Goal: Task Accomplishment & Management: Manage account settings

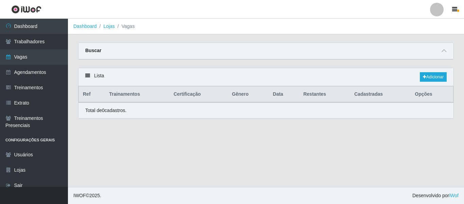
click at [441, 13] on div at bounding box center [437, 10] width 14 height 14
click at [426, 51] on button "Sair" at bounding box center [423, 53] width 61 height 14
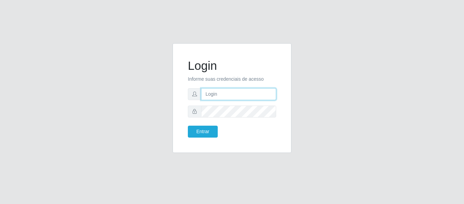
type input "camila@edilicya"
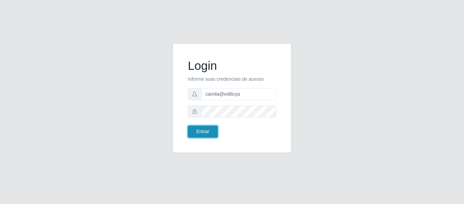
click at [211, 126] on button "Entrar" at bounding box center [203, 131] width 30 height 12
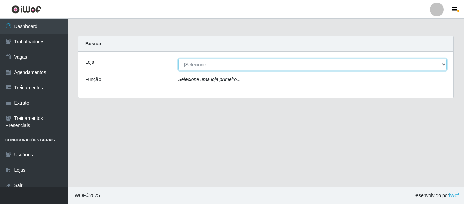
click at [206, 66] on select "[Selecione...] Edilicya Supermercado" at bounding box center [312, 64] width 269 height 12
select select "460"
click at [178, 58] on select "[Selecione...] Edilicya Supermercado" at bounding box center [312, 64] width 269 height 12
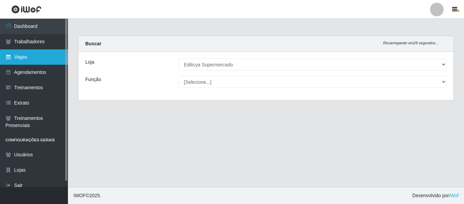
click at [33, 56] on link "Vagas" at bounding box center [34, 56] width 68 height 15
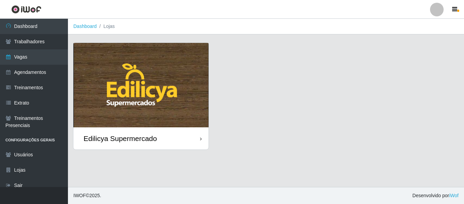
click at [188, 97] on img at bounding box center [140, 85] width 135 height 84
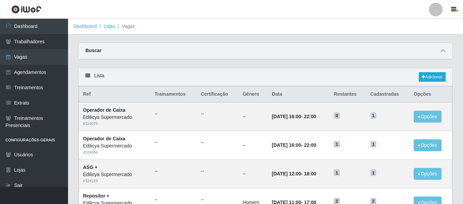
click at [444, 52] on icon at bounding box center [442, 50] width 5 height 5
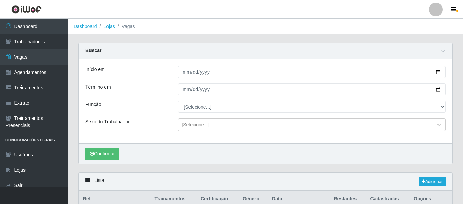
click at [429, 13] on link at bounding box center [435, 10] width 20 height 14
click at [423, 51] on button "Sair" at bounding box center [422, 53] width 61 height 14
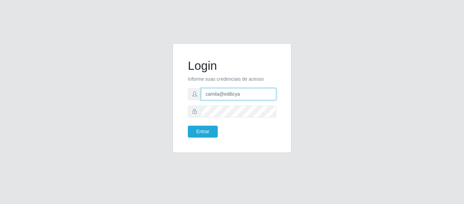
drag, startPoint x: 261, startPoint y: 100, endPoint x: 175, endPoint y: 85, distance: 87.6
click at [175, 85] on div "Login Informe suas credenciais de acesso camila@edilicya Entrar" at bounding box center [232, 97] width 119 height 109
type input "[EMAIL_ADDRESS][DOMAIN_NAME]"
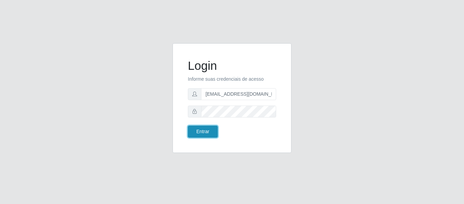
click at [204, 132] on button "Entrar" at bounding box center [203, 131] width 30 height 12
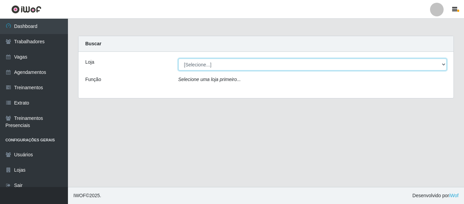
click at [198, 61] on select "[Selecione...] Bemais - Ruy Carneiro Bemais Supermercados - B1 Mangabeira Bemai…" at bounding box center [312, 64] width 269 height 12
select select "409"
click at [178, 58] on select "[Selecione...] Bemais - Ruy Carneiro Bemais Supermercados - B1 Mangabeira Bemai…" at bounding box center [312, 64] width 269 height 12
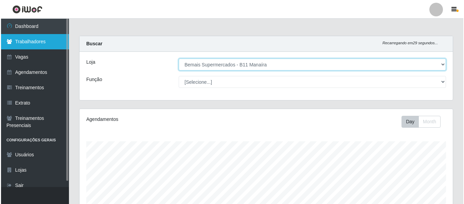
scroll to position [141, 374]
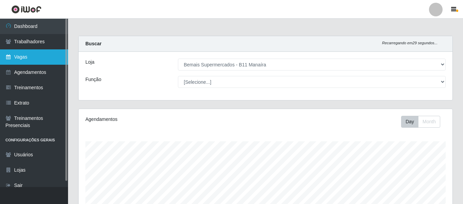
click at [44, 55] on link "Vagas" at bounding box center [34, 56] width 68 height 15
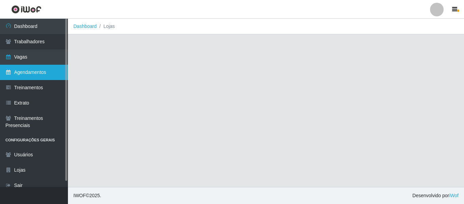
click at [38, 71] on link "Agendamentos" at bounding box center [34, 72] width 68 height 15
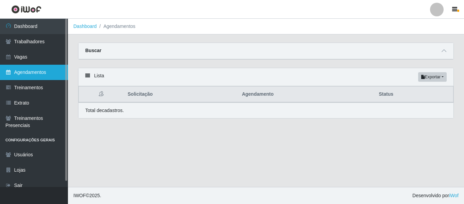
click at [31, 70] on link "Agendamentos" at bounding box center [34, 72] width 68 height 15
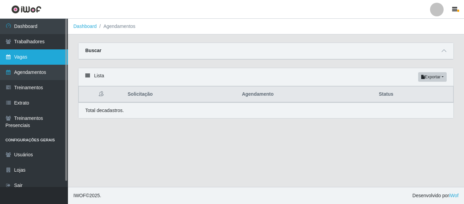
click at [38, 56] on link "Vagas" at bounding box center [34, 56] width 68 height 15
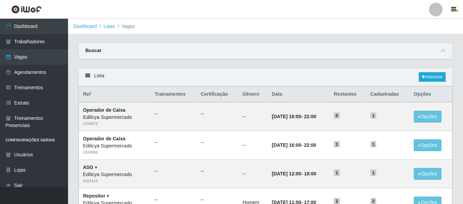
click at [436, 84] on div "Lista Adicionar" at bounding box center [266, 77] width 374 height 18
click at [434, 81] on link "Adicionar" at bounding box center [431, 77] width 27 height 10
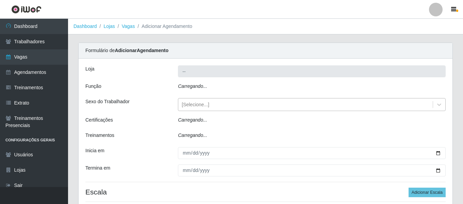
type input "Edilicya Supermercado"
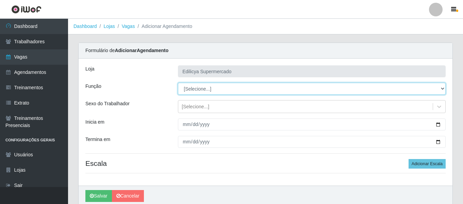
click at [186, 84] on select "[Selecione...] ASG ASG + ASG ++ Auxiliar de Estacionamento Auxiliar de Estacion…" at bounding box center [312, 89] width 268 height 12
select select "73"
click at [178, 83] on select "[Selecione...] ASG ASG + ASG ++ Auxiliar de Estacionamento Auxiliar de Estacion…" at bounding box center [312, 89] width 268 height 12
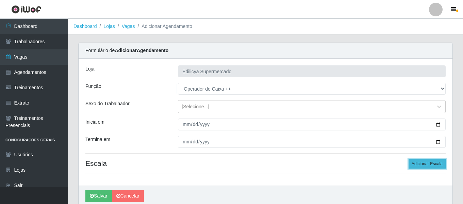
click at [432, 165] on button "Adicionar Escala" at bounding box center [426, 164] width 37 height 10
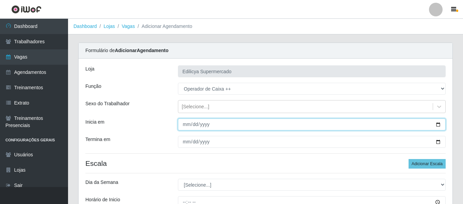
click at [185, 124] on input "Inicia em" at bounding box center [312, 124] width 268 height 12
type input "2025-09-06"
click at [183, 126] on input "2025-09-06" at bounding box center [312, 124] width 268 height 12
type input "2025-09-05"
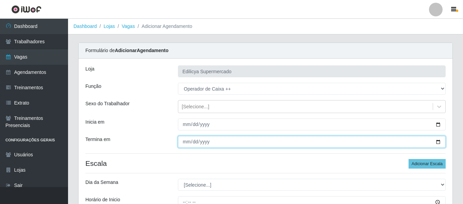
click at [182, 139] on input "Termina em" at bounding box center [312, 142] width 268 height 12
type input "2025-09-28"
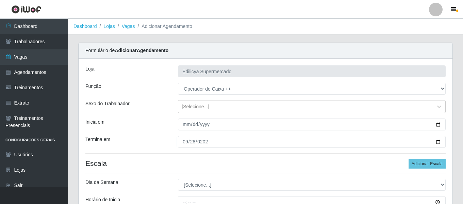
click at [173, 141] on div "2025-09-28" at bounding box center [312, 142] width 278 height 12
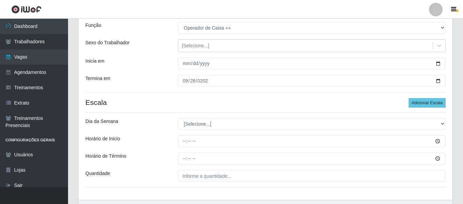
scroll to position [68, 0]
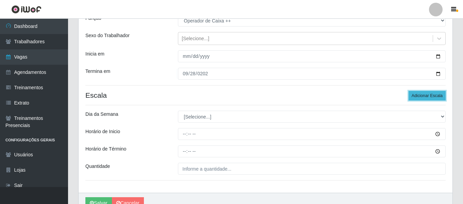
click at [434, 98] on button "Adicionar Escala" at bounding box center [426, 96] width 37 height 10
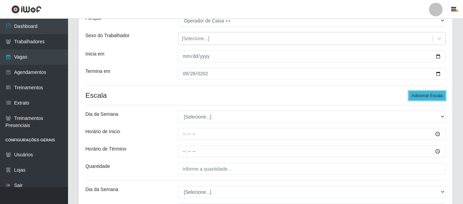
click at [434, 97] on button "Adicionar Escala" at bounding box center [426, 96] width 37 height 10
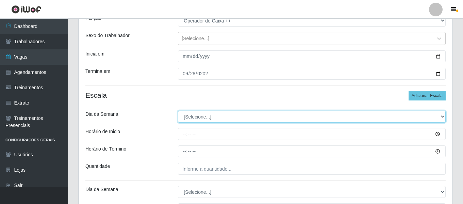
click at [207, 117] on select "[Selecione...] Segunda Terça Quarta Quinta Sexta Sábado Domingo" at bounding box center [312, 116] width 268 height 12
select select "6"
click at [178, 110] on select "[Selecione...] Segunda Terça Quarta Quinta Sexta Sábado Domingo" at bounding box center [312, 116] width 268 height 12
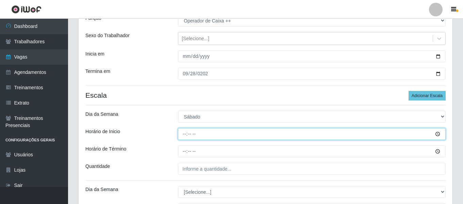
click at [182, 134] on input "Horário de Inicio" at bounding box center [312, 134] width 268 height 12
type input "16:00"
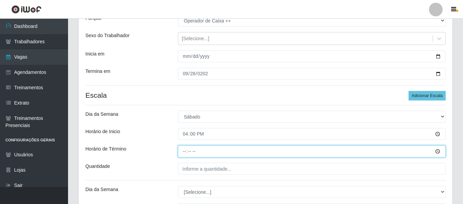
click at [185, 152] on input "Horário de Término" at bounding box center [312, 151] width 268 height 12
type input "22:00"
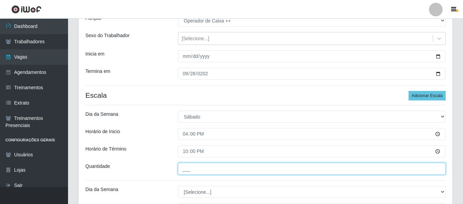
click at [200, 173] on input "___" at bounding box center [312, 168] width 268 height 12
type input "1__"
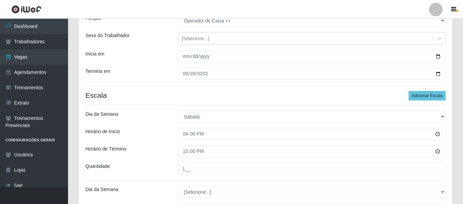
click at [147, 152] on div "Horário de Término" at bounding box center [126, 151] width 92 height 12
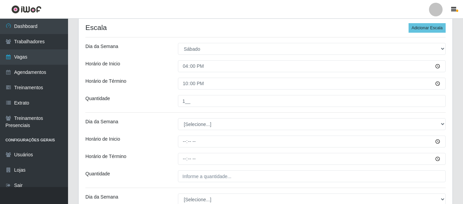
scroll to position [136, 0]
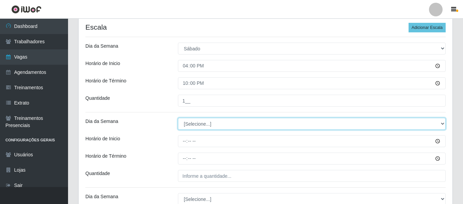
click at [201, 119] on select "[Selecione...] Segunda Terça Quarta Quinta Sexta Sábado Domingo" at bounding box center [312, 124] width 268 height 12
select select "0"
click at [178, 118] on select "[Selecione...] Segunda Terça Quarta Quinta Sexta Sábado Domingo" at bounding box center [312, 124] width 268 height 12
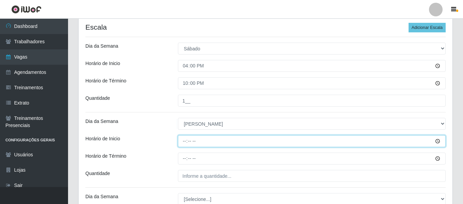
click at [184, 141] on input "Horário de Inicio" at bounding box center [312, 141] width 268 height 12
type input "10:00"
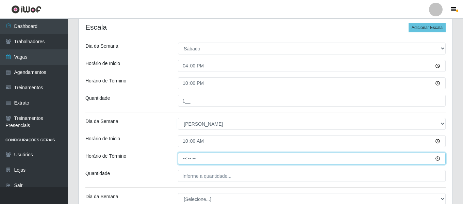
click at [187, 156] on input "Horário de Término" at bounding box center [312, 158] width 268 height 12
type input "16:00"
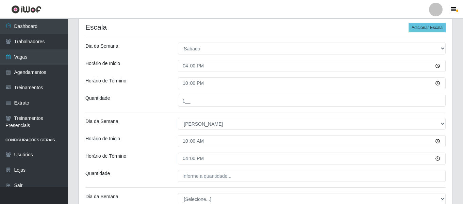
click at [196, 167] on div "Loja Edilicya Supermercado Função [Selecione...] ASG ASG + ASG ++ Auxiliar de E…" at bounding box center [266, 98] width 374 height 352
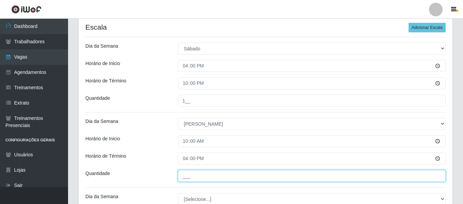
click at [201, 175] on input "___" at bounding box center [312, 176] width 268 height 12
type input "3__"
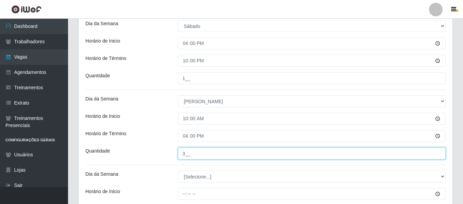
scroll to position [238, 0]
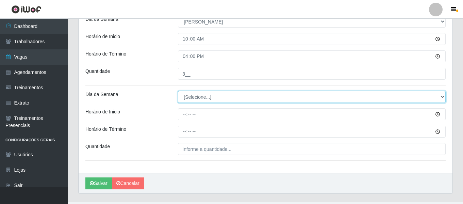
click at [197, 96] on select "[Selecione...] Segunda Terça Quarta Quinta Sexta Sábado Domingo" at bounding box center [312, 97] width 268 height 12
select select "0"
click at [178, 91] on select "[Selecione...] Segunda Terça Quarta Quinta Sexta Sábado Domingo" at bounding box center [312, 97] width 268 height 12
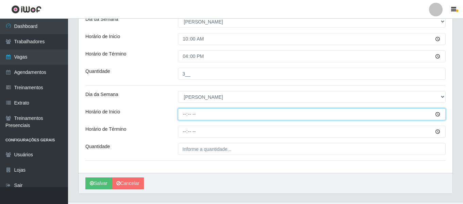
click at [185, 115] on input "Horário de Inicio" at bounding box center [312, 114] width 268 height 12
type input "11:00"
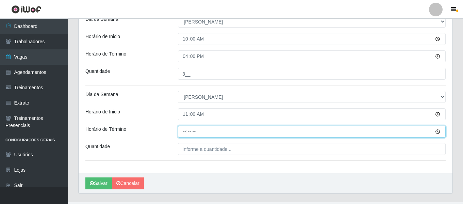
click at [183, 133] on input "Horário de Término" at bounding box center [312, 131] width 268 height 12
type input "17:00"
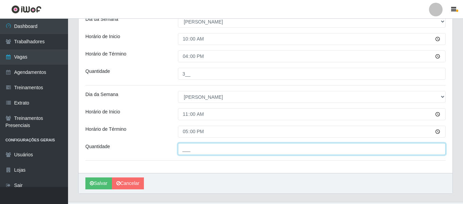
click at [198, 150] on input "___" at bounding box center [312, 149] width 268 height 12
type input "2__"
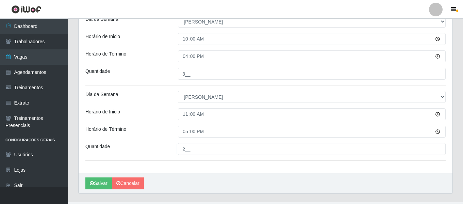
click at [147, 135] on div "Horário de Término" at bounding box center [126, 131] width 92 height 12
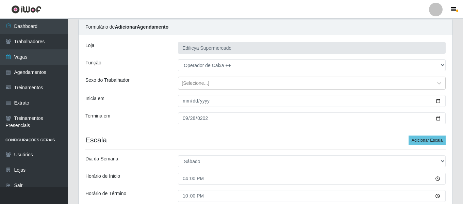
scroll to position [0, 0]
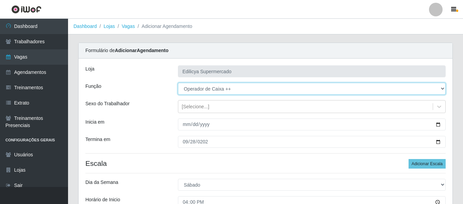
click at [202, 89] on select "[Selecione...] ASG ASG + ASG ++ Auxiliar de Estacionamento Auxiliar de Estacion…" at bounding box center [312, 89] width 268 height 12
click at [178, 83] on select "[Selecione...] ASG ASG + ASG ++ Auxiliar de Estacionamento Auxiliar de Estacion…" at bounding box center [312, 89] width 268 height 12
click at [205, 91] on select "[Selecione...] ASG ASG + ASG ++ Auxiliar de Estacionamento Auxiliar de Estacion…" at bounding box center [312, 89] width 268 height 12
select select "72"
click at [178, 83] on select "[Selecione...] ASG ASG + ASG ++ Auxiliar de Estacionamento Auxiliar de Estacion…" at bounding box center [312, 89] width 268 height 12
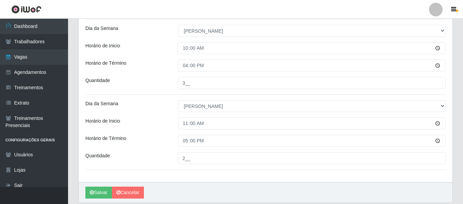
scroll to position [253, 0]
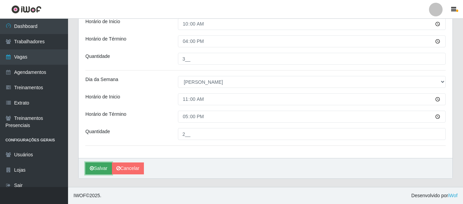
click at [105, 165] on button "Salvar" at bounding box center [98, 168] width 27 height 12
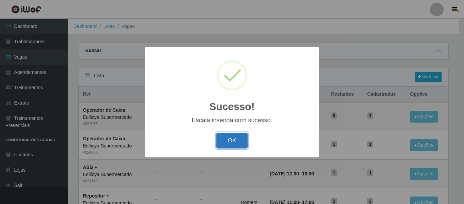
click at [227, 141] on button "OK" at bounding box center [233, 141] width 32 height 16
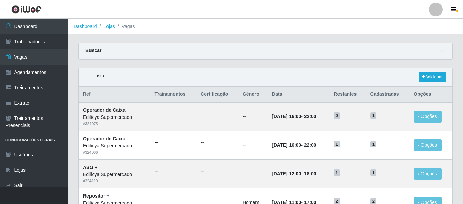
click at [433, 12] on div at bounding box center [436, 10] width 14 height 14
click at [410, 53] on button "Sair" at bounding box center [422, 53] width 61 height 14
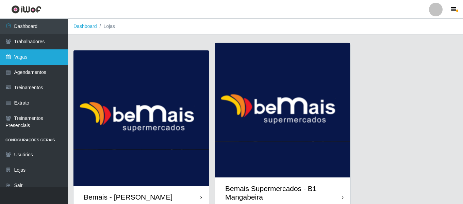
click at [46, 59] on link "Vagas" at bounding box center [34, 56] width 68 height 15
click at [40, 60] on link "Vagas" at bounding box center [34, 56] width 68 height 15
click at [41, 61] on link "Vagas" at bounding box center [34, 56] width 68 height 15
click at [38, 61] on link "Vagas" at bounding box center [34, 56] width 68 height 15
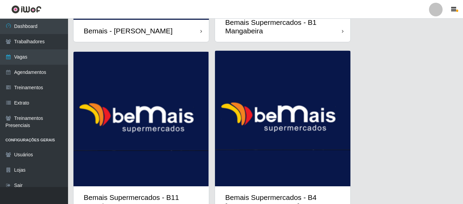
scroll to position [170, 0]
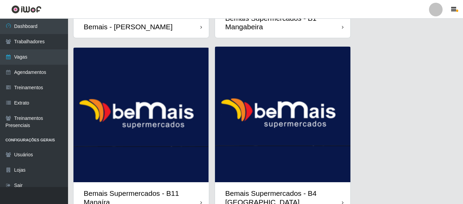
click at [142, 107] on img at bounding box center [140, 115] width 135 height 134
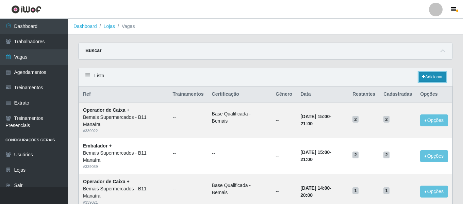
click at [429, 78] on link "Adicionar" at bounding box center [431, 77] width 27 height 10
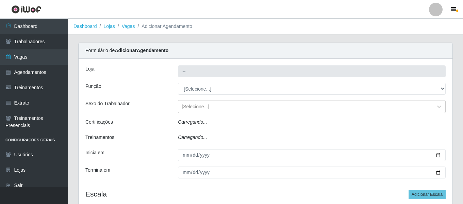
type input "Bemais Supermercados - B11 Manaíra"
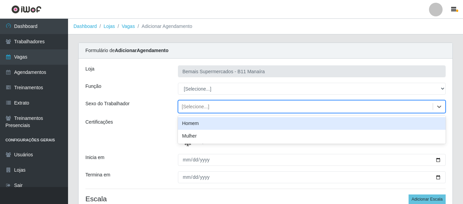
click at [203, 108] on div "[Selecione...]" at bounding box center [196, 106] width 28 height 7
click at [203, 107] on div "[Selecione...]" at bounding box center [196, 106] width 28 height 7
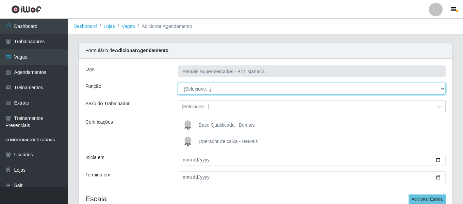
click at [202, 92] on select "[Selecione...] ASG ASG + ASG ++ Auxiliar de Estacionamento Auxiliar de Estacion…" at bounding box center [312, 89] width 268 height 12
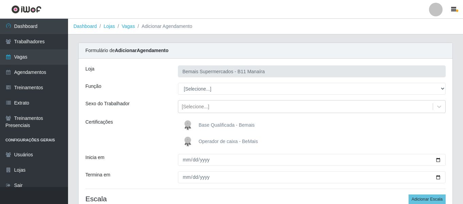
click at [186, 141] on img at bounding box center [189, 142] width 16 height 14
click at [0, 0] on input "Operador de caixa - BeMais" at bounding box center [0, 0] width 0 height 0
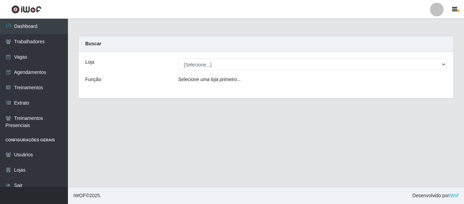
click at [436, 19] on main "Carregando... Buscar Loja [Selecione...] Bemais - Ruy Carneiro Bemais Supermerc…" at bounding box center [266, 103] width 396 height 168
click at [436, 13] on div at bounding box center [437, 10] width 14 height 14
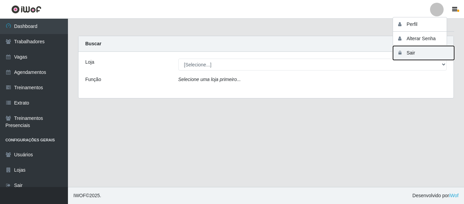
click at [425, 51] on button "Sair" at bounding box center [423, 53] width 61 height 14
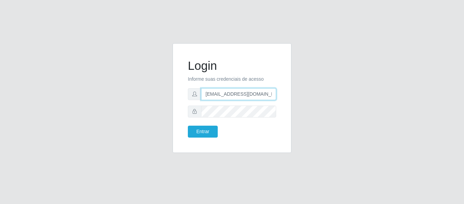
click at [266, 95] on input "[EMAIL_ADDRESS][DOMAIN_NAME]" at bounding box center [238, 94] width 75 height 12
click at [267, 95] on input "[EMAIL_ADDRESS][DOMAIN_NAME]" at bounding box center [238, 94] width 75 height 12
click at [261, 88] on input "[EMAIL_ADDRESS][DOMAIN_NAME]" at bounding box center [238, 94] width 75 height 12
click at [251, 93] on input "[EMAIL_ADDRESS][DOMAIN_NAME]" at bounding box center [238, 94] width 75 height 12
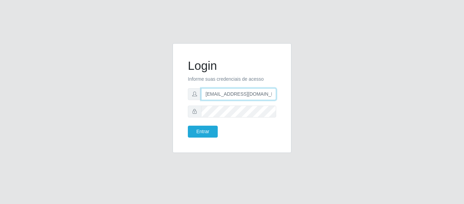
click at [251, 93] on input "[EMAIL_ADDRESS][DOMAIN_NAME]" at bounding box center [238, 94] width 75 height 12
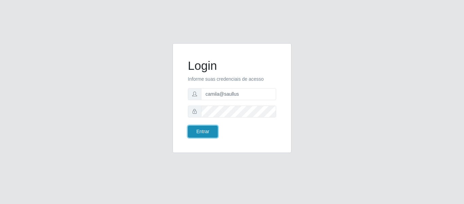
click at [217, 135] on button "Entrar" at bounding box center [203, 131] width 30 height 12
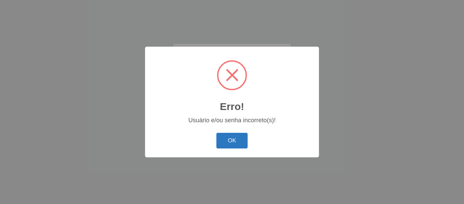
click at [245, 146] on button "OK" at bounding box center [233, 141] width 32 height 16
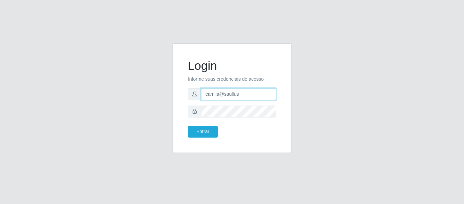
click at [248, 96] on input "camila@saullus" at bounding box center [238, 94] width 75 height 12
drag, startPoint x: 248, startPoint y: 96, endPoint x: 178, endPoint y: 91, distance: 70.2
click at [178, 91] on div "Login Informe suas credenciais de acesso camila@saullus Entrar" at bounding box center [232, 97] width 119 height 109
type input "s"
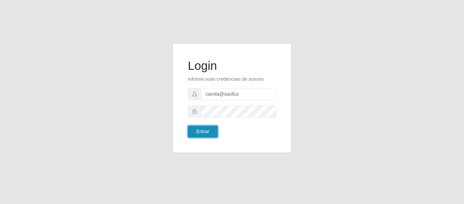
click at [205, 132] on button "Entrar" at bounding box center [203, 131] width 30 height 12
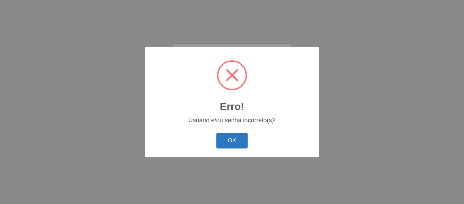
click at [234, 134] on button "OK" at bounding box center [233, 141] width 32 height 16
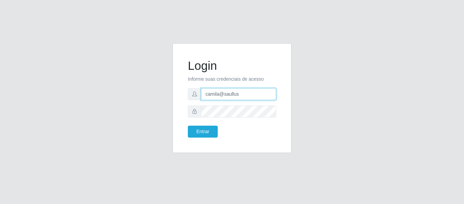
drag, startPoint x: 247, startPoint y: 99, endPoint x: 174, endPoint y: 94, distance: 73.6
click at [174, 94] on div "Login Informe suas credenciais de acesso camila@saullus Entrar" at bounding box center [232, 97] width 119 height 109
paste input "CPF:"
drag, startPoint x: 263, startPoint y: 93, endPoint x: 185, endPoint y: 91, distance: 77.9
click at [188, 93] on div "CPF: camila@saullus" at bounding box center [232, 94] width 88 height 12
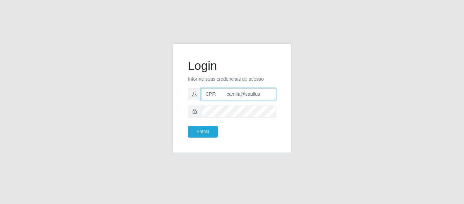
paste input "text"
type input "camila@saullus"
click at [236, 167] on div "Login Informe suas credenciais de acesso camila@saullus Entrar" at bounding box center [232, 102] width 464 height 204
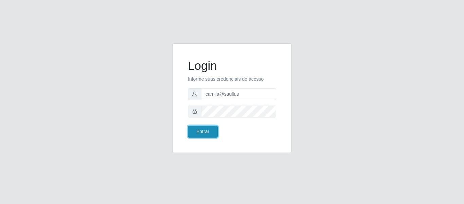
click at [211, 126] on button "Entrar" at bounding box center [203, 131] width 30 height 12
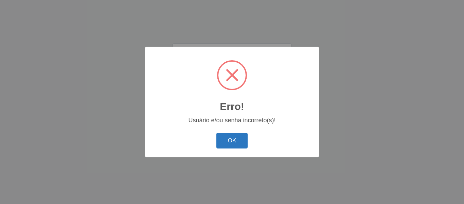
click at [235, 143] on button "OK" at bounding box center [233, 141] width 32 height 16
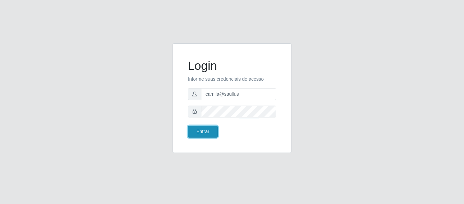
click at [193, 131] on button "Entrar" at bounding box center [203, 131] width 30 height 12
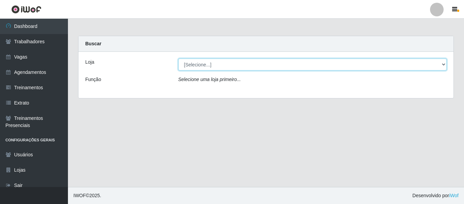
click at [218, 67] on select "[Selecione...] Saullus Supermercados" at bounding box center [312, 64] width 269 height 12
select select "423"
click at [178, 58] on select "[Selecione...] Saullus Supermercados" at bounding box center [312, 64] width 269 height 12
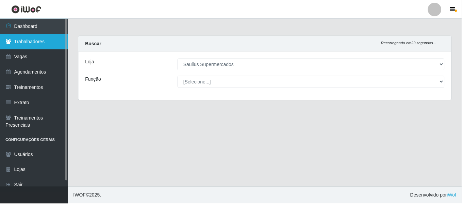
click at [49, 50] on link "Vagas" at bounding box center [34, 56] width 68 height 15
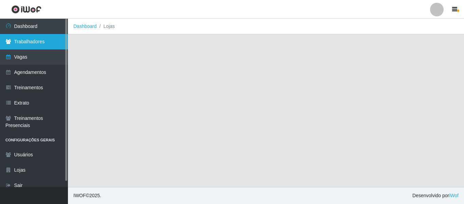
click at [48, 45] on link "Trabalhadores" at bounding box center [34, 41] width 68 height 15
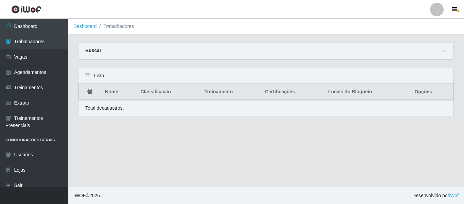
click at [441, 53] on span at bounding box center [444, 51] width 8 height 8
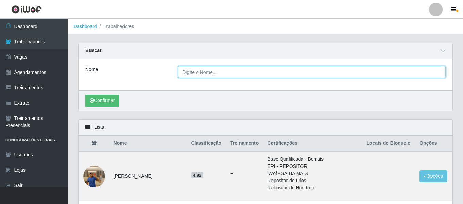
click at [204, 76] on input "Nome" at bounding box center [312, 72] width 268 height 12
type input "yasmim"
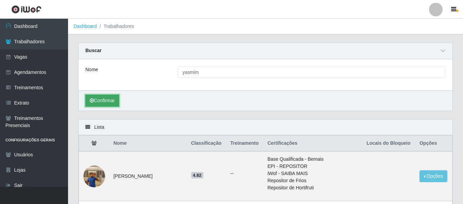
click at [102, 103] on button "Confirmar" at bounding box center [102, 101] width 34 height 12
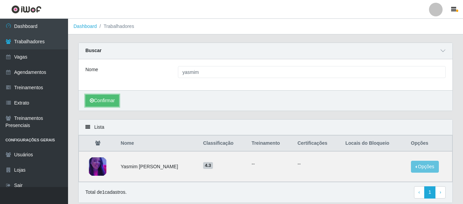
scroll to position [24, 0]
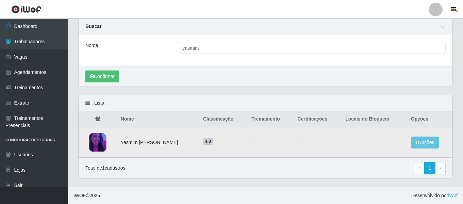
click at [92, 144] on img at bounding box center [98, 142] width 22 height 19
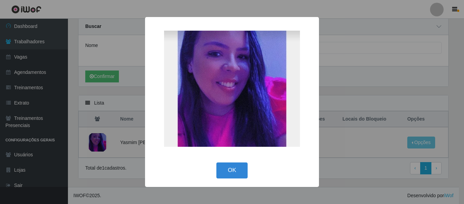
click at [94, 145] on div "× OK Cancel" at bounding box center [232, 102] width 464 height 204
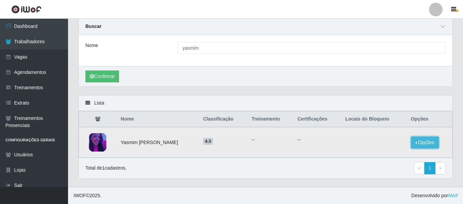
click at [429, 137] on button "Opções" at bounding box center [425, 142] width 28 height 12
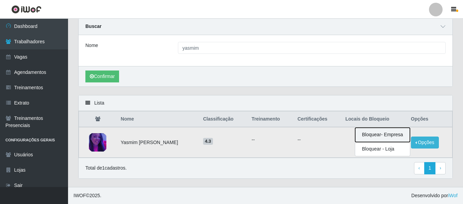
click at [389, 134] on button "Bloquear - Empresa" at bounding box center [382, 134] width 55 height 14
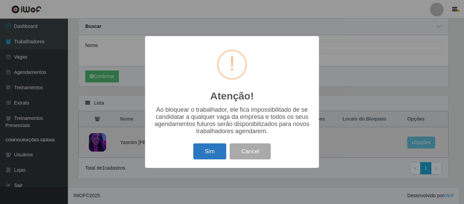
click at [213, 147] on button "Sim" at bounding box center [209, 151] width 33 height 16
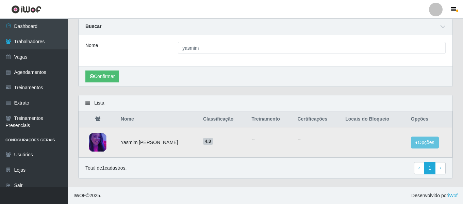
scroll to position [0, 0]
